Goal: Find specific page/section: Find specific page/section

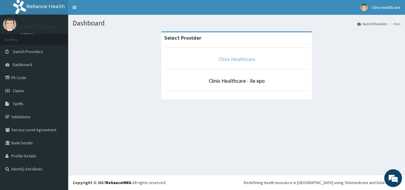
click at [242, 59] on link "Clinix Healthcare" at bounding box center [236, 59] width 37 height 7
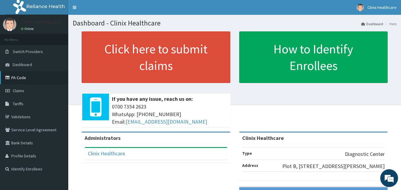
click at [20, 78] on link "PA Code" at bounding box center [34, 77] width 68 height 13
